Goal: Use online tool/utility: Utilize a website feature to perform a specific function

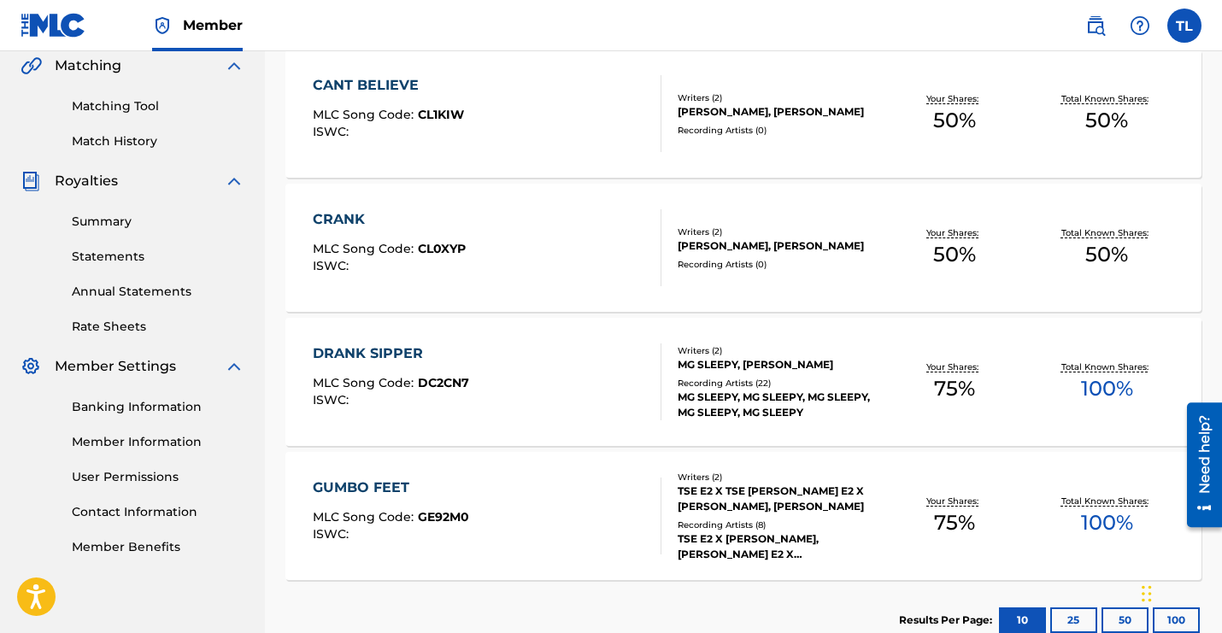
scroll to position [391, 0]
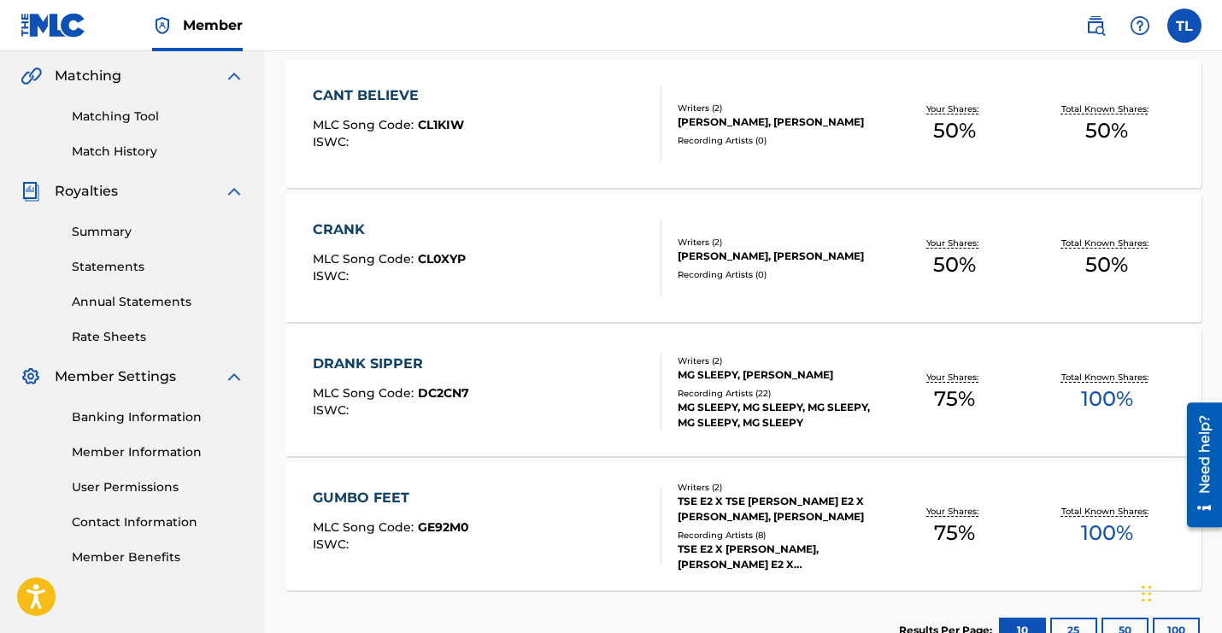
click at [143, 150] on link "Match History" at bounding box center [158, 152] width 173 height 18
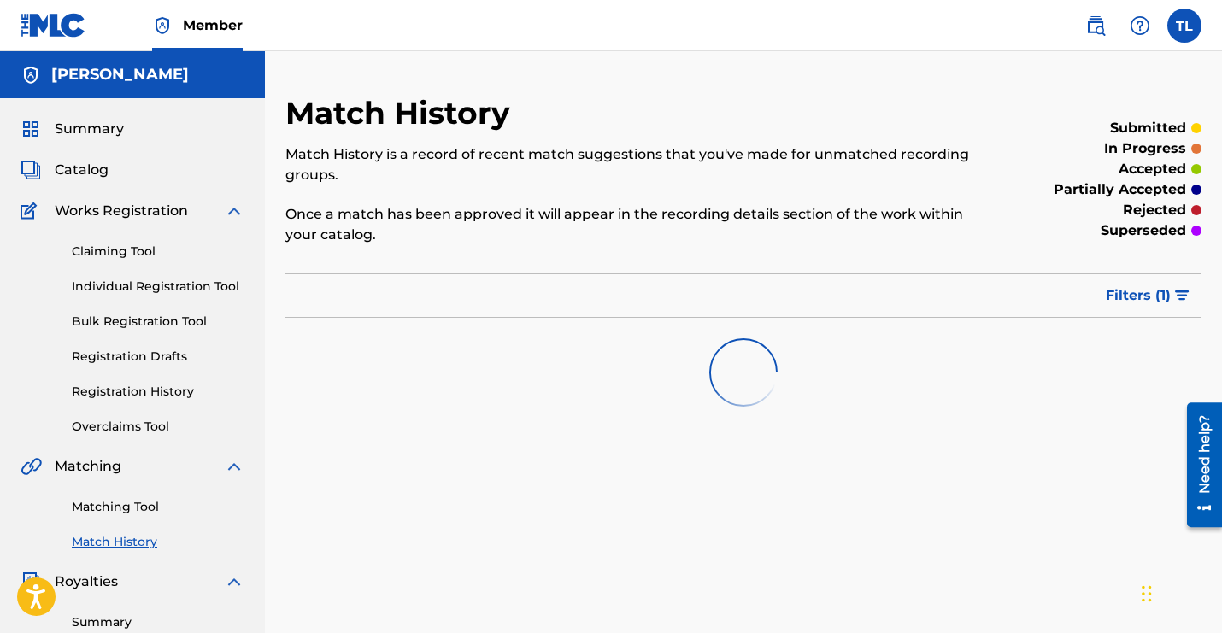
click at [126, 508] on link "Matching Tool" at bounding box center [158, 507] width 173 height 18
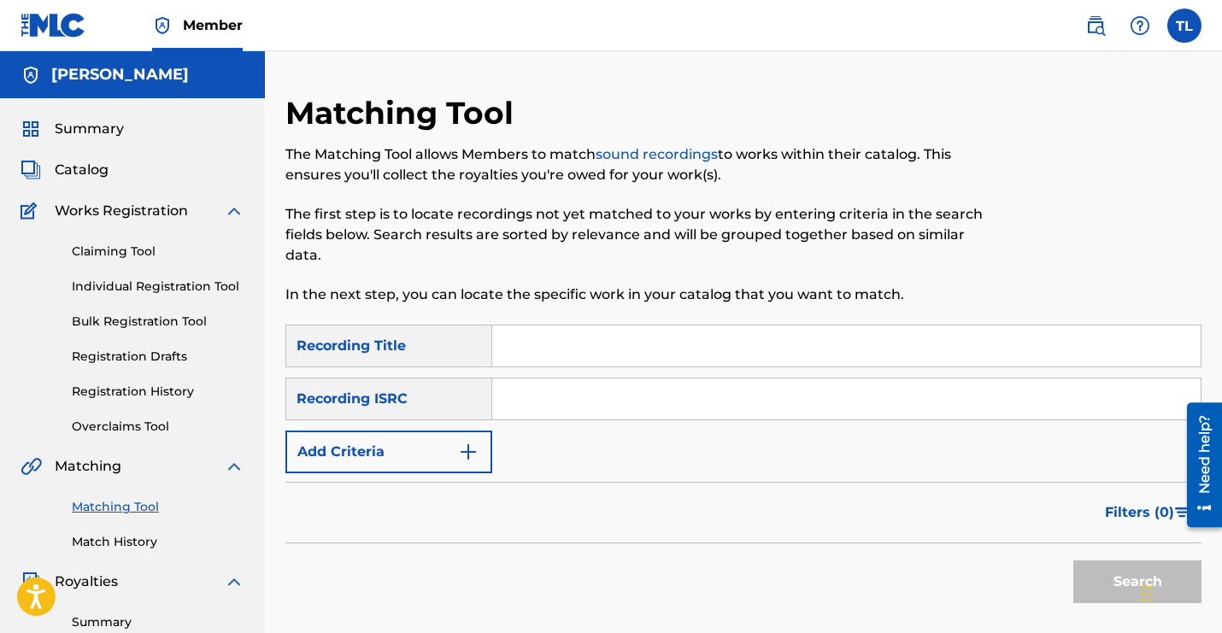
click at [715, 332] on input "Search Form" at bounding box center [846, 346] width 708 height 41
type input "bad back"
click at [674, 396] on input "Search Form" at bounding box center [846, 399] width 708 height 41
paste input "USLD91770273"
type input "USLD91770273"
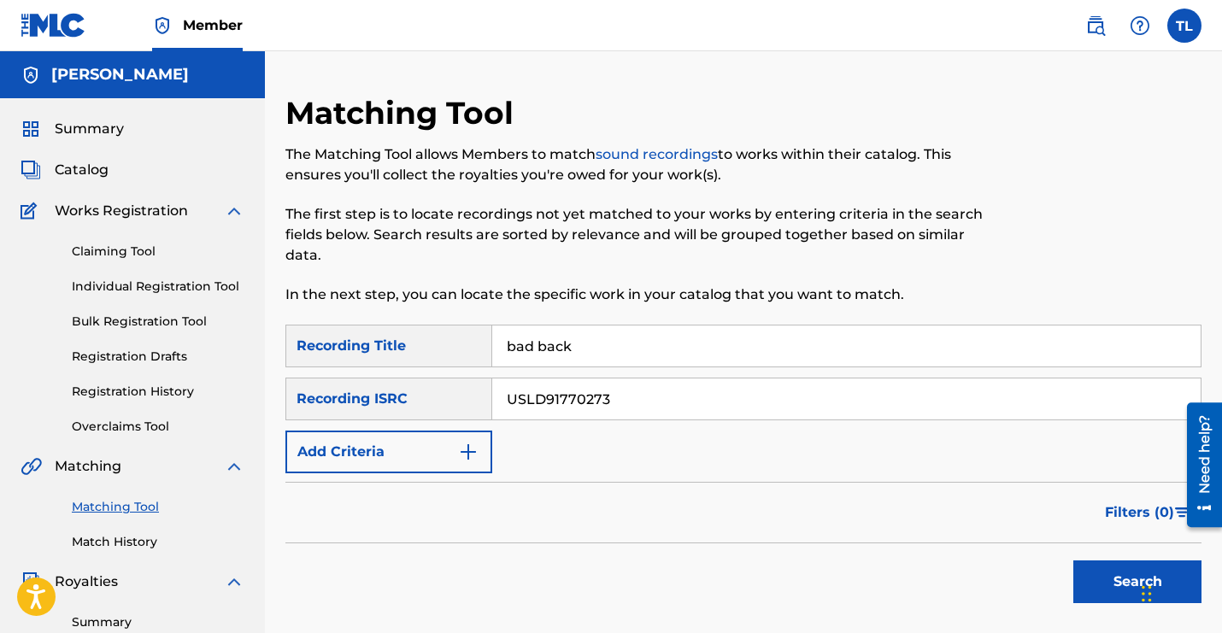
click at [1073, 561] on button "Search" at bounding box center [1137, 582] width 128 height 43
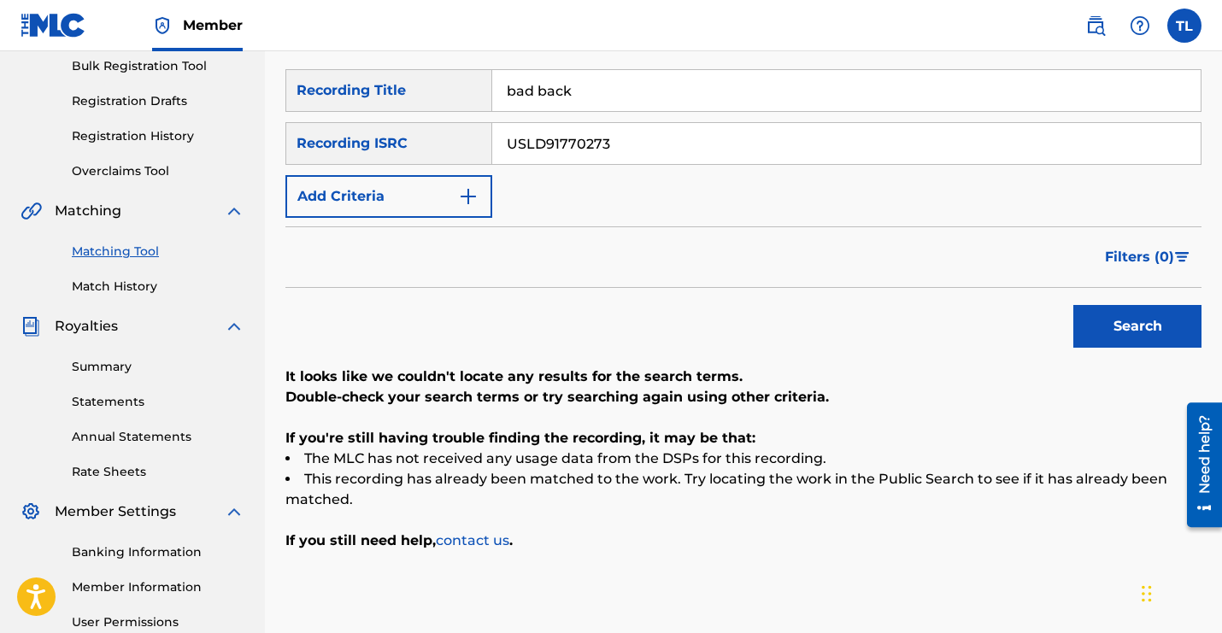
scroll to position [253, 0]
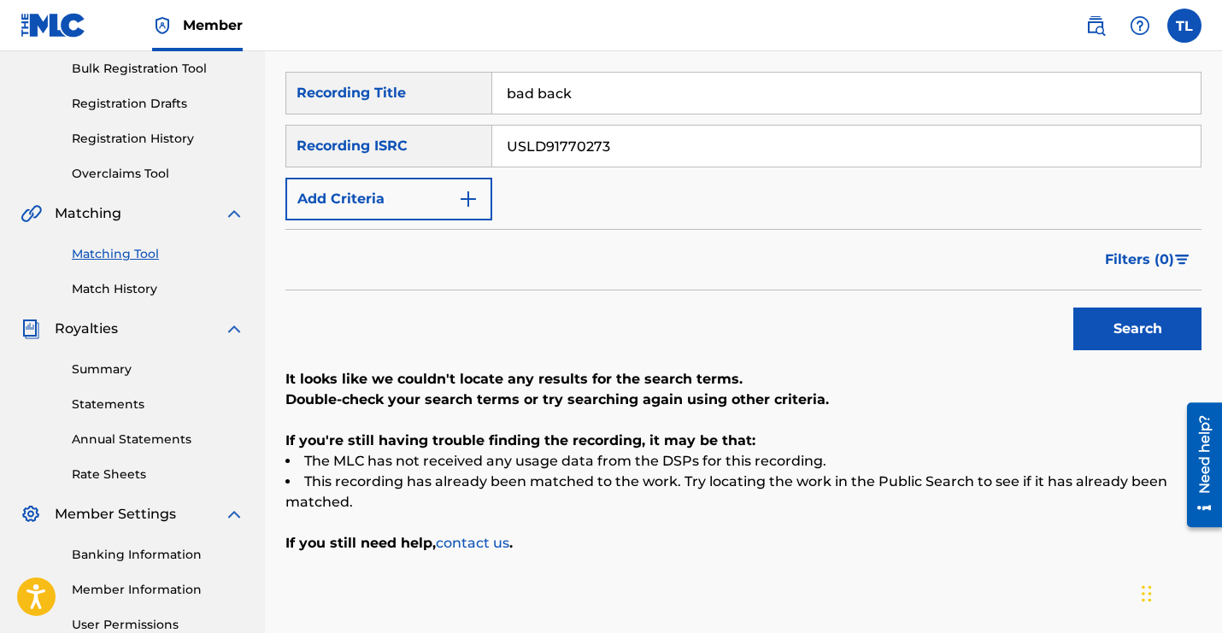
drag, startPoint x: 585, startPoint y: 104, endPoint x: 430, endPoint y: 85, distance: 155.8
click at [429, 85] on div "SearchWithCriteria4dd4bc1f-25e8-4c7f-8482-ae86372a60ff Recording Title bad back" at bounding box center [743, 93] width 916 height 43
type input "Bad back"
click at [1073, 308] on button "Search" at bounding box center [1137, 329] width 128 height 43
click at [514, 167] on div "SearchWithCriteria4dd4bc1f-25e8-4c7f-8482-ae86372a60ff Recording Title Bad back…" at bounding box center [743, 146] width 916 height 149
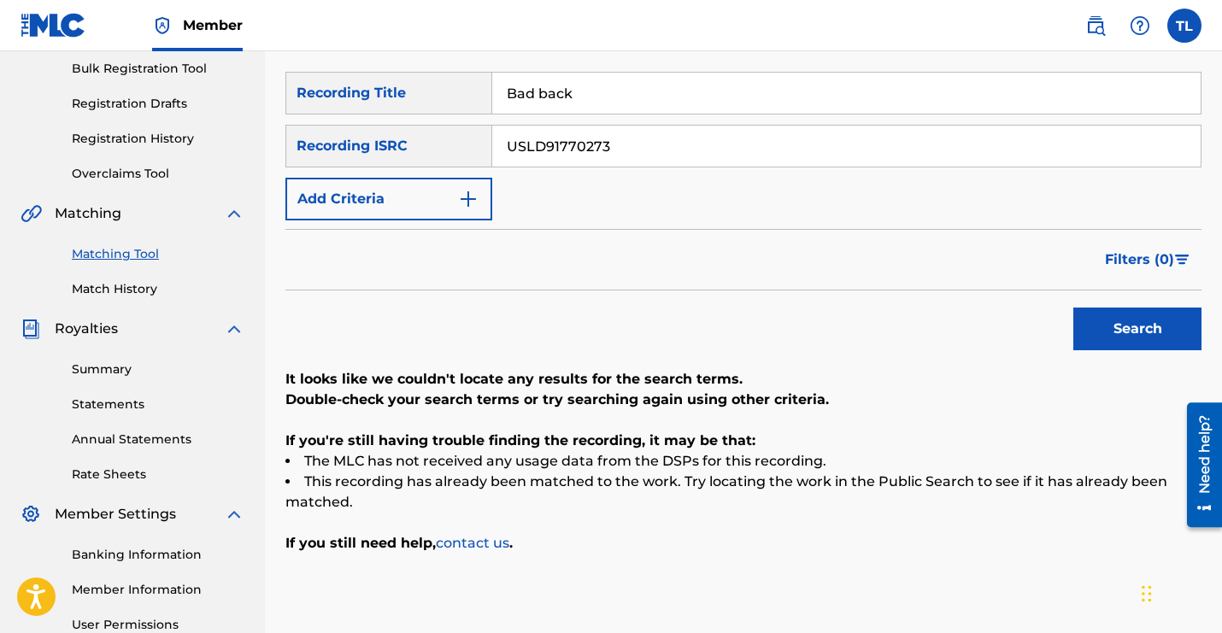
click at [455, 200] on button "Add Criteria" at bounding box center [388, 199] width 207 height 43
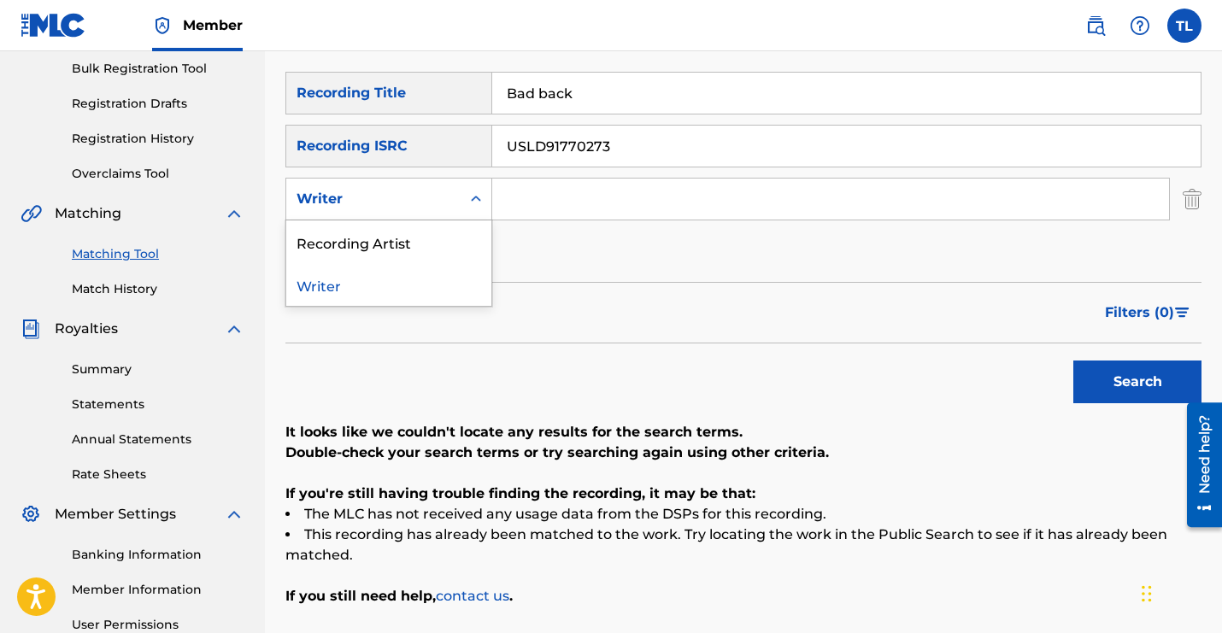
click at [455, 200] on div "Writer" at bounding box center [373, 199] width 174 height 32
click at [464, 242] on div "Recording Artist" at bounding box center [388, 241] width 205 height 43
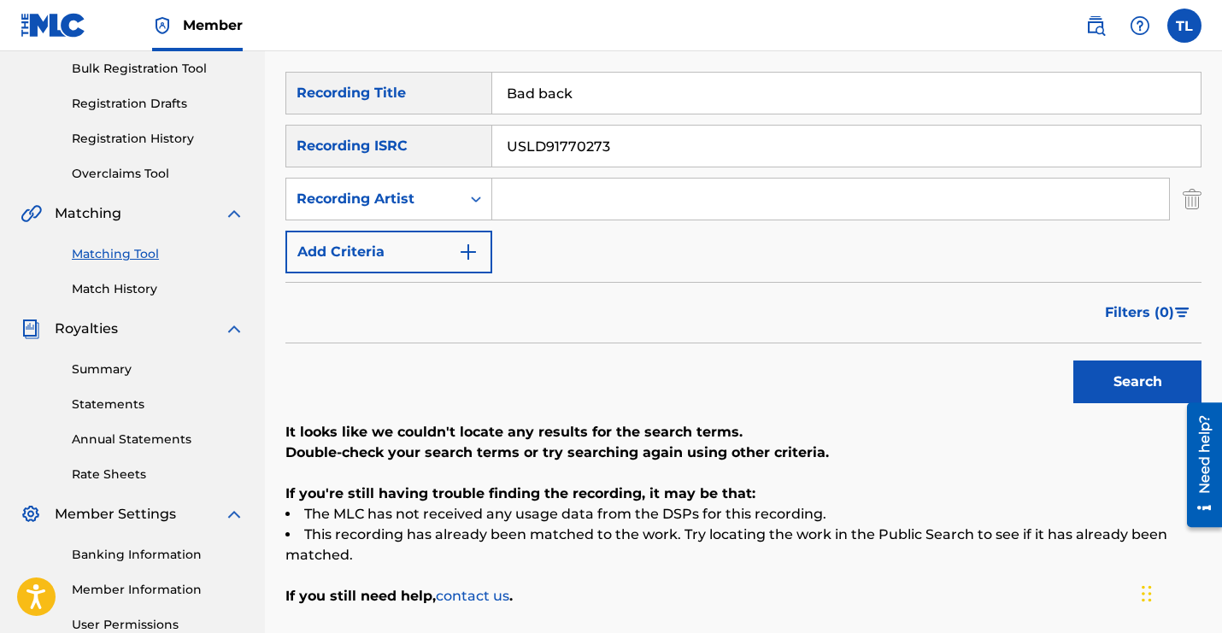
click at [546, 205] on input "Search Form" at bounding box center [830, 199] width 677 height 41
type input "TSE E2"
click at [1073, 361] on button "Search" at bounding box center [1137, 382] width 128 height 43
